Goal: Task Accomplishment & Management: Complete application form

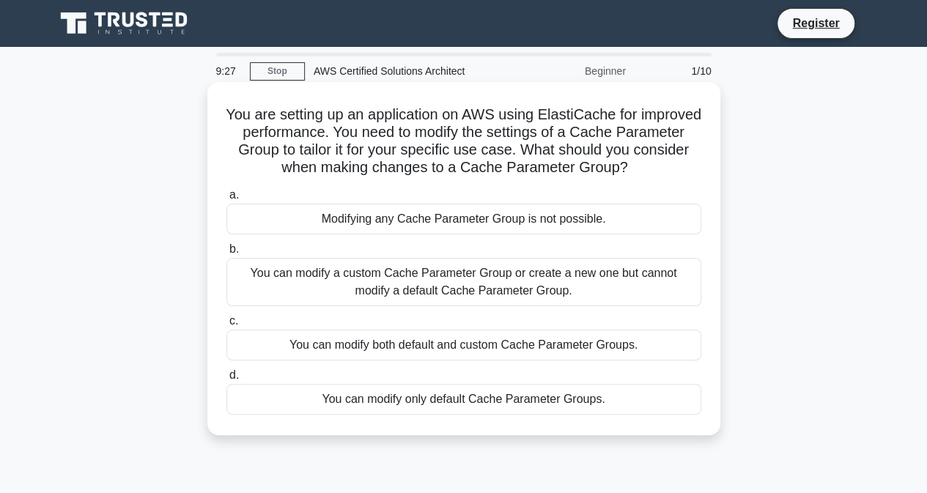
click at [438, 348] on div "You can modify both default and custom Cache Parameter Groups." at bounding box center [463, 345] width 475 height 31
click at [226, 326] on input "c. You can modify both default and custom Cache Parameter Groups." at bounding box center [226, 321] width 0 height 10
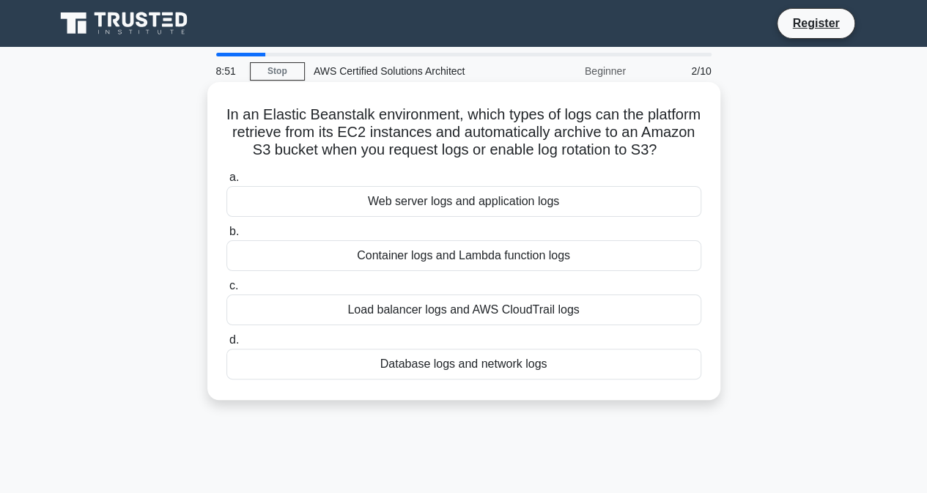
click at [431, 217] on div "Web server logs and application logs" at bounding box center [463, 201] width 475 height 31
click at [226, 182] on input "a. Web server logs and application logs" at bounding box center [226, 178] width 0 height 10
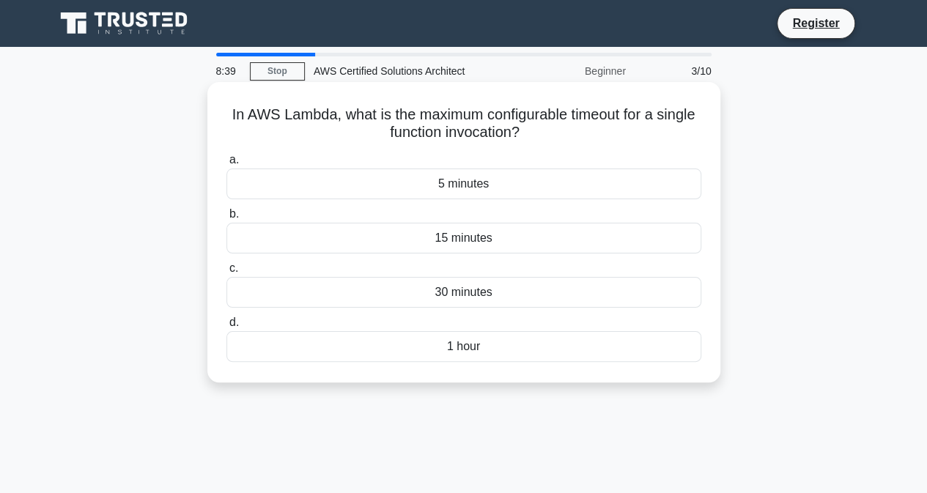
click at [453, 243] on div "15 minutes" at bounding box center [463, 238] width 475 height 31
click at [226, 219] on input "b. 15 minutes" at bounding box center [226, 215] width 0 height 10
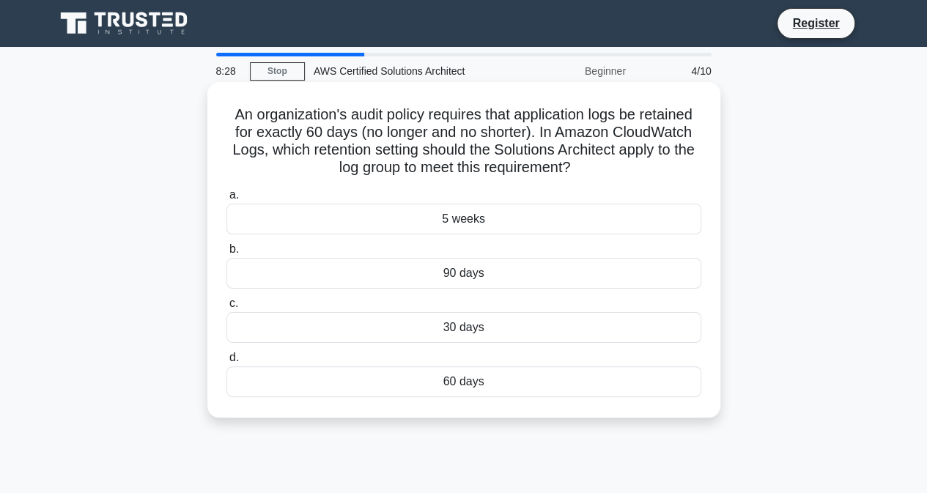
click at [461, 323] on div "30 days" at bounding box center [463, 327] width 475 height 31
click at [226, 308] on input "c. 30 days" at bounding box center [226, 304] width 0 height 10
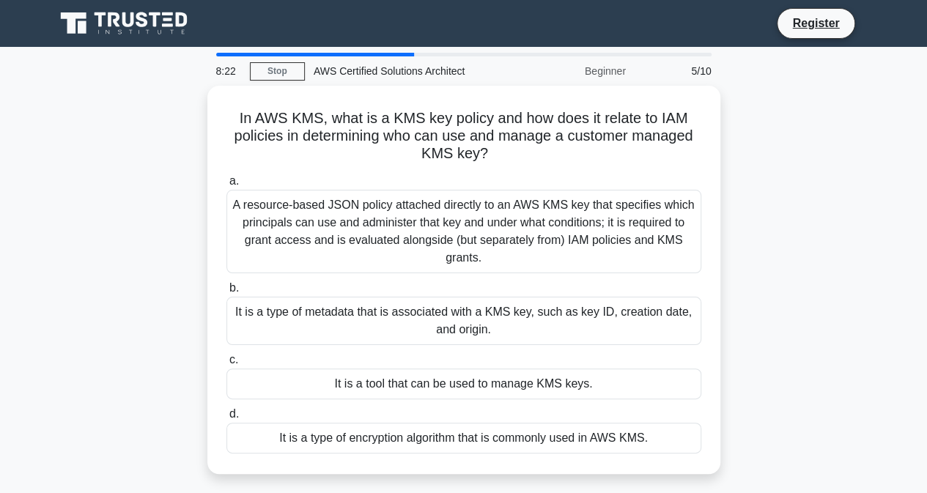
click at [110, 251] on div "In AWS KMS, what is a KMS key policy and how does it relate to IAM policies in …" at bounding box center [463, 289] width 835 height 406
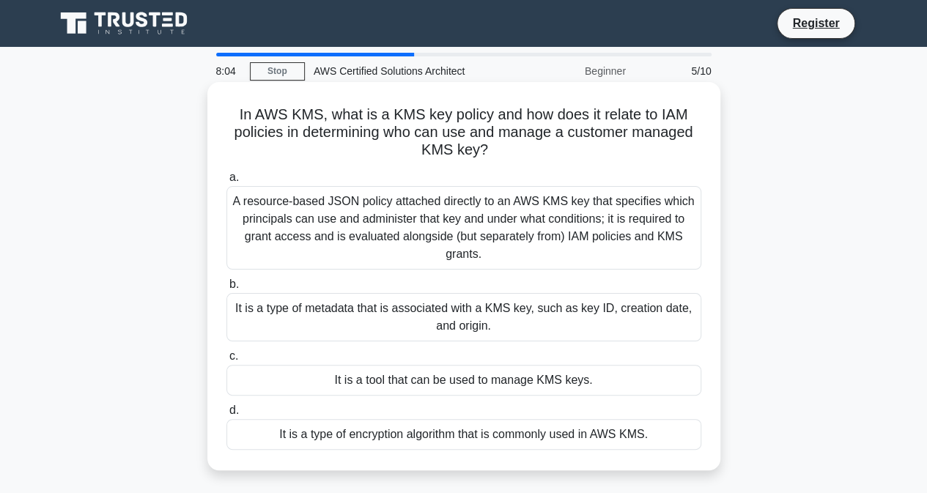
click at [530, 430] on div "It is a type of encryption algorithm that is commonly used in AWS KMS." at bounding box center [463, 434] width 475 height 31
click at [226, 415] on input "d. It is a type of encryption algorithm that is commonly used in AWS KMS." at bounding box center [226, 411] width 0 height 10
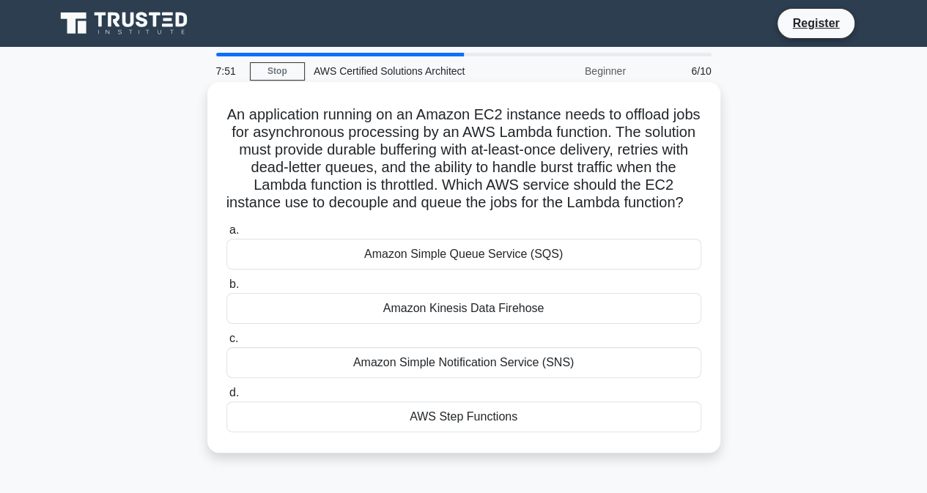
click at [482, 432] on div "AWS Step Functions" at bounding box center [463, 416] width 475 height 31
click at [226, 398] on input "d. AWS Step Functions" at bounding box center [226, 393] width 0 height 10
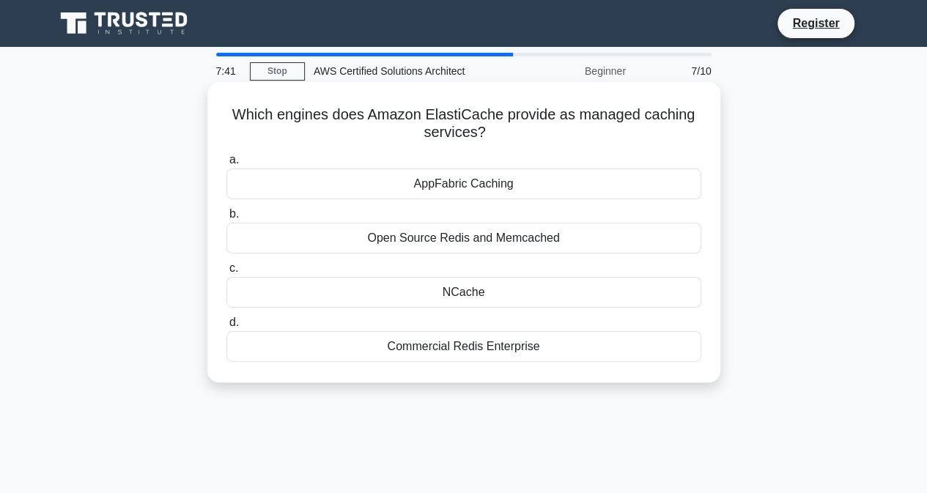
click at [475, 292] on div "NCache" at bounding box center [463, 292] width 475 height 31
click at [226, 273] on input "c. NCache" at bounding box center [226, 269] width 0 height 10
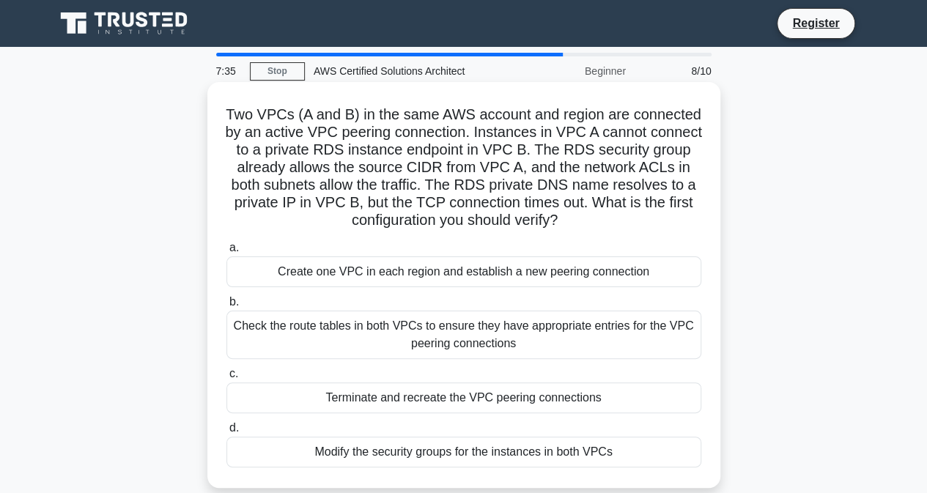
click at [515, 451] on div "Modify the security groups for the instances in both VPCs" at bounding box center [463, 452] width 475 height 31
click at [226, 433] on input "d. Modify the security groups for the instances in both VPCs" at bounding box center [226, 428] width 0 height 10
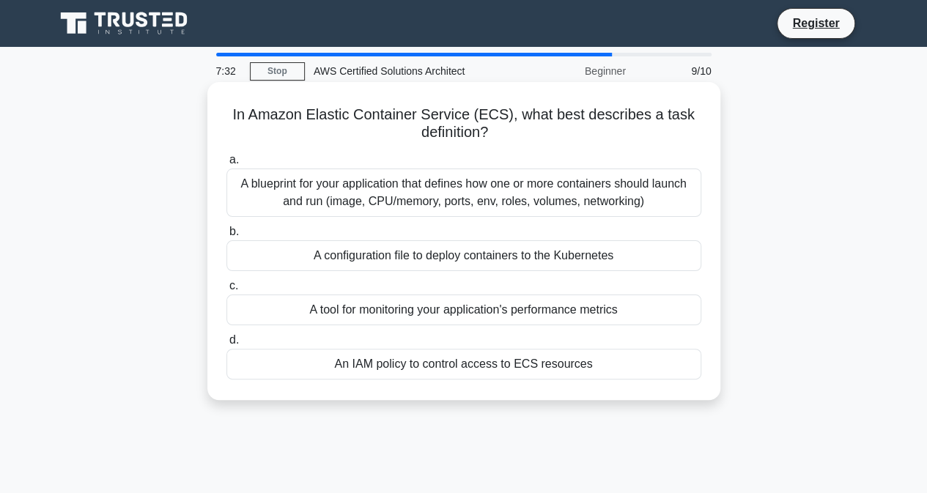
click at [432, 199] on div "A blueprint for your application that defines how one or more containers should…" at bounding box center [463, 192] width 475 height 48
click at [226, 165] on input "a. A blueprint for your application that defines how one or more containers sho…" at bounding box center [226, 160] width 0 height 10
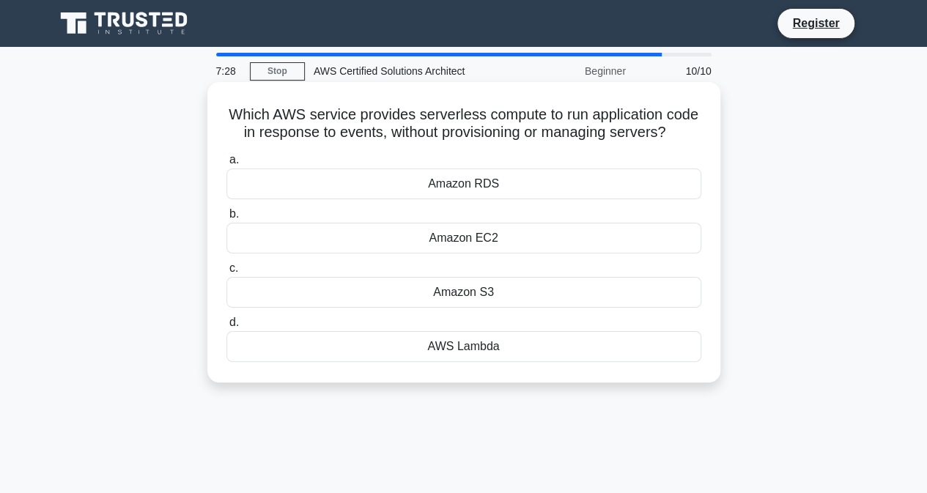
click at [455, 272] on div "a. Amazon RDS b. Amazon EC2 c. d." at bounding box center [464, 256] width 492 height 217
click at [459, 308] on div "Amazon S3" at bounding box center [463, 292] width 475 height 31
click at [226, 273] on input "c. Amazon S3" at bounding box center [226, 269] width 0 height 10
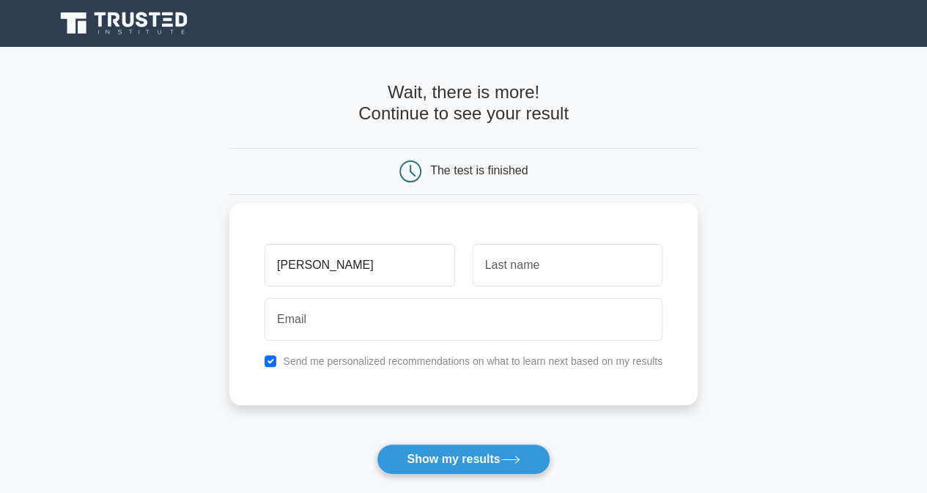
type input "[PERSON_NAME]"
click at [537, 281] on input "text" at bounding box center [567, 265] width 190 height 42
type input "mani"
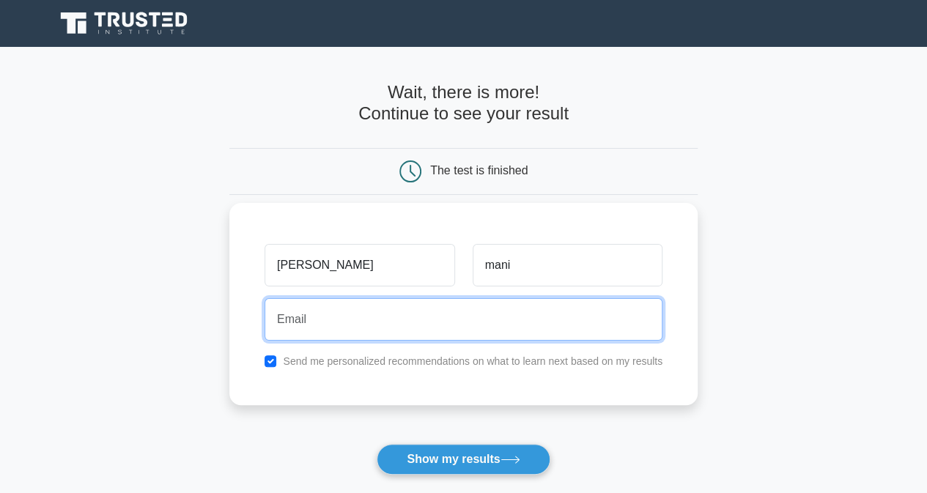
click at [452, 327] on input "email" at bounding box center [463, 319] width 398 height 42
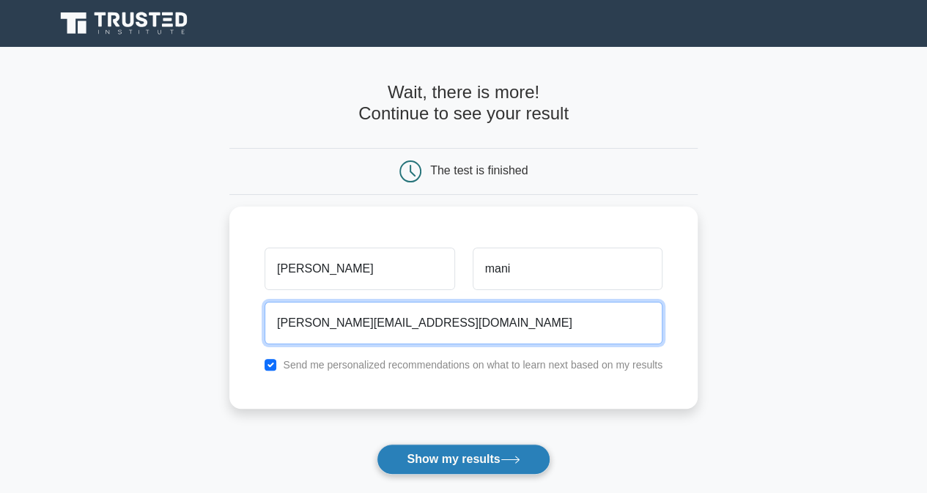
type input "ramkumar.mani@windworldindia.com"
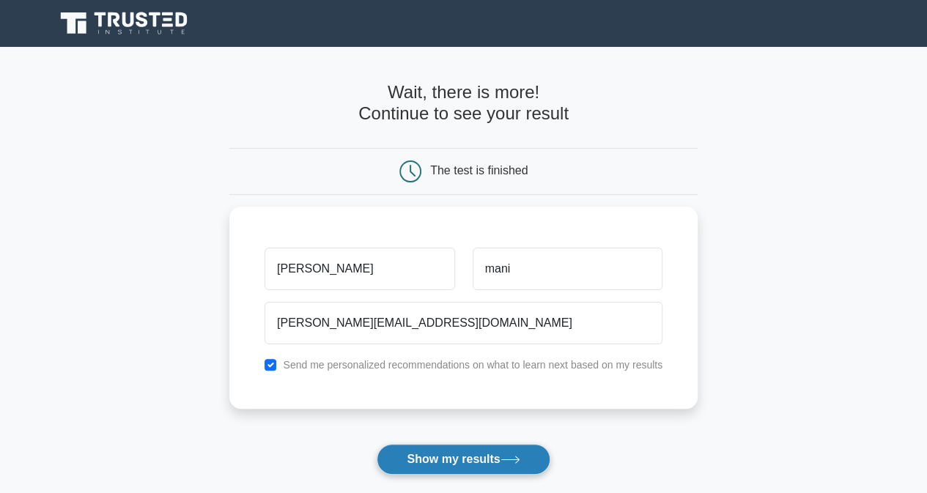
click at [445, 457] on button "Show my results" at bounding box center [463, 459] width 173 height 31
